Goal: Find specific page/section: Find specific page/section

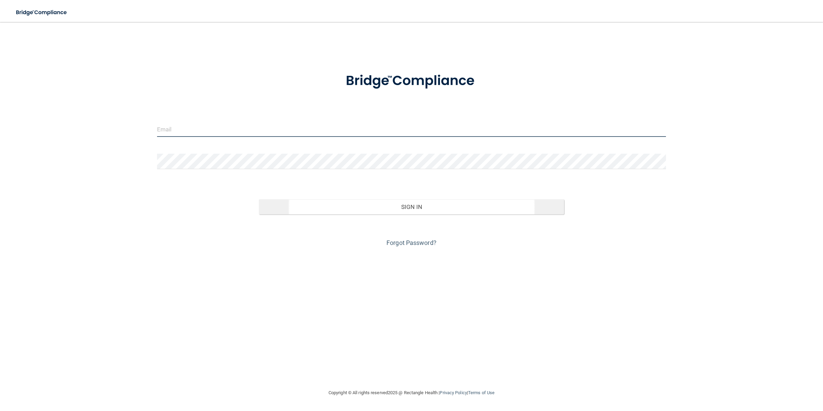
type input "[EMAIL_ADDRESS][DOMAIN_NAME]"
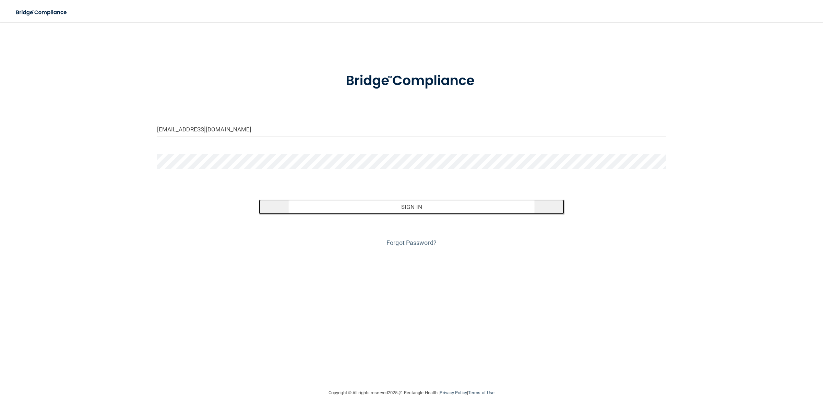
click at [380, 209] on button "Sign In" at bounding box center [411, 206] width 305 height 15
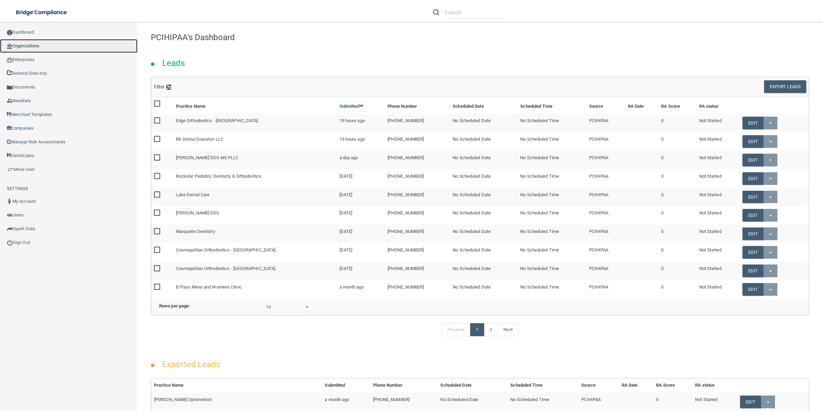
click at [54, 43] on link "Organizations" at bounding box center [68, 46] width 137 height 14
click at [501, 15] on input "text" at bounding box center [475, 12] width 63 height 13
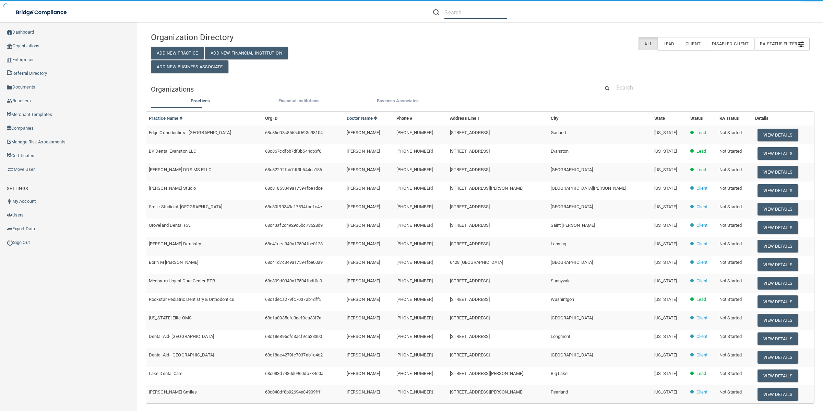
paste input "Gratitude Weight Loss"
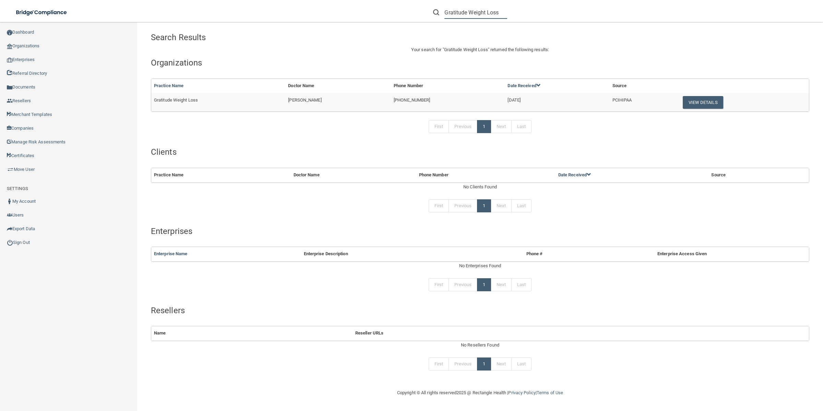
type input "Gratitude Weight Loss"
click at [377, 105] on td "[PERSON_NAME]" at bounding box center [338, 102] width 106 height 19
click at [377, 102] on td "[PERSON_NAME]" at bounding box center [338, 102] width 106 height 19
click at [701, 106] on button "View Details" at bounding box center [702, 102] width 40 height 13
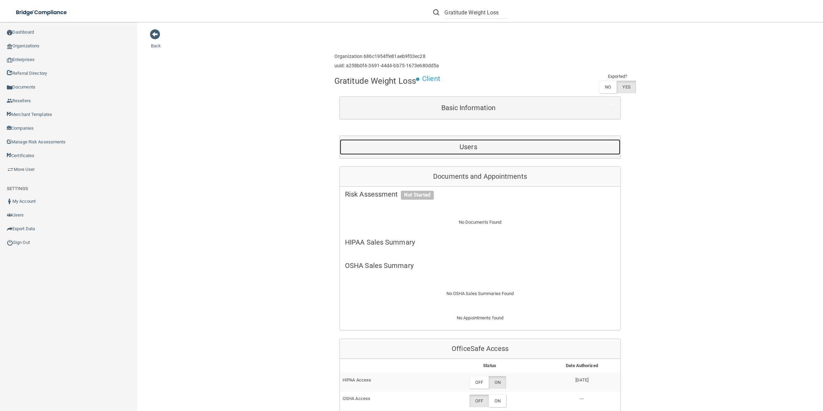
click at [559, 150] on h5 "Users" at bounding box center [468, 147] width 247 height 8
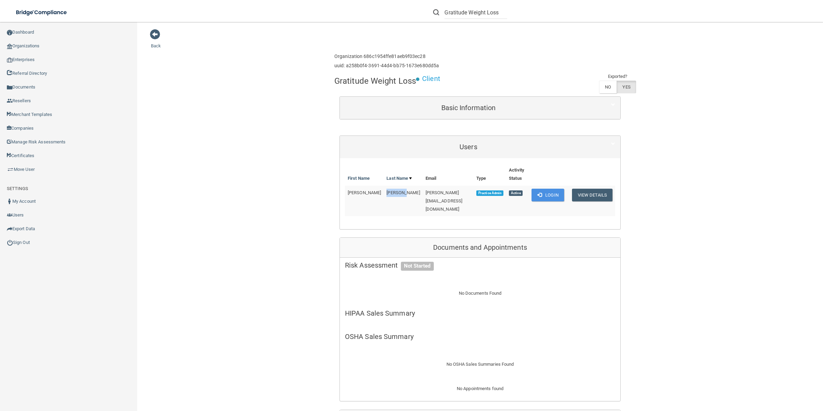
drag, startPoint x: 386, startPoint y: 193, endPoint x: 367, endPoint y: 193, distance: 18.9
click at [384, 193] on td "[PERSON_NAME]" at bounding box center [403, 200] width 39 height 31
copy span "[PERSON_NAME]"
click at [386, 192] on span "[PERSON_NAME]" at bounding box center [402, 192] width 33 height 5
